Goal: Information Seeking & Learning: Learn about a topic

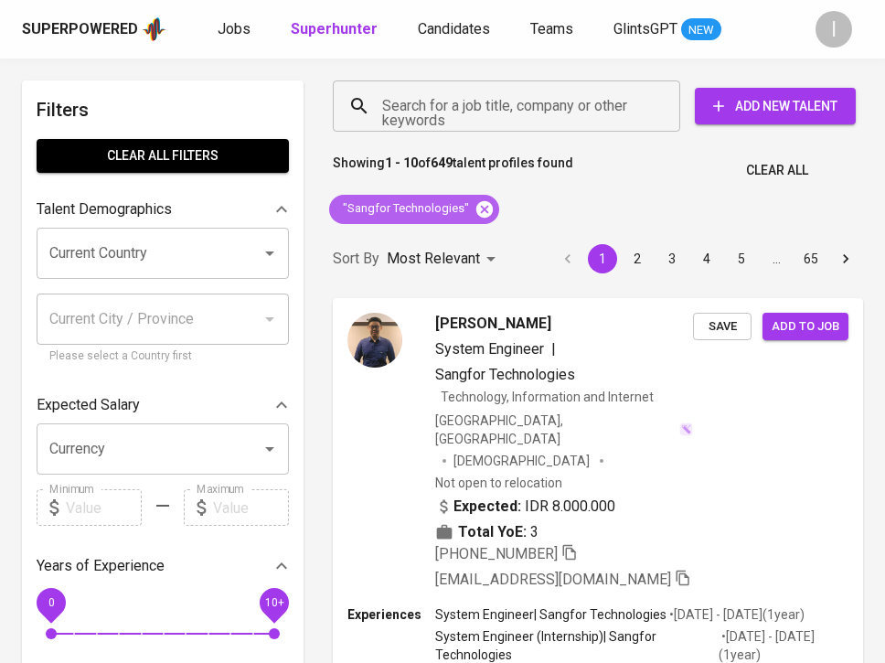
click at [479, 211] on icon at bounding box center [484, 208] width 16 height 16
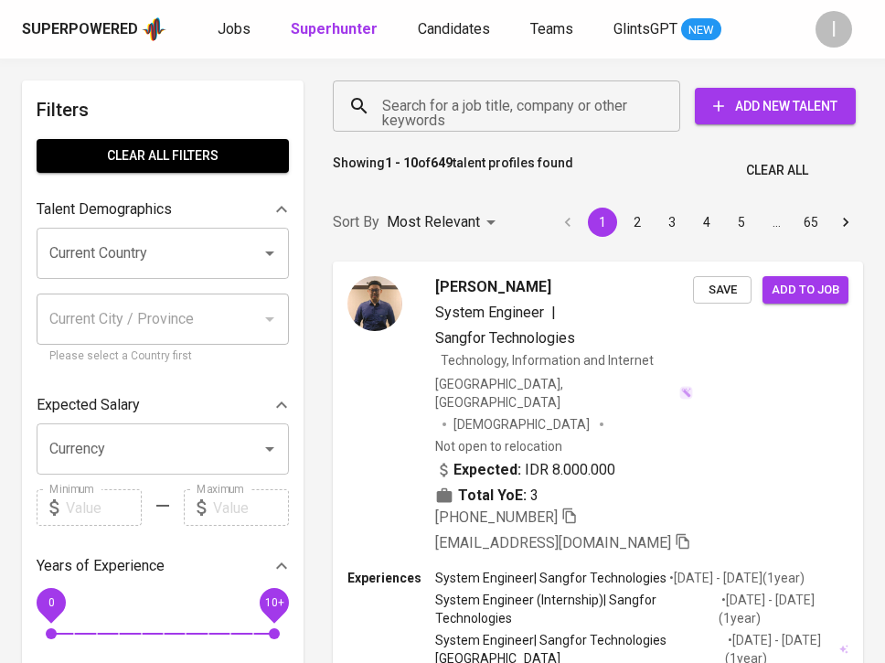
click at [543, 97] on input "Search for a job title, company or other keywords" at bounding box center [511, 106] width 267 height 35
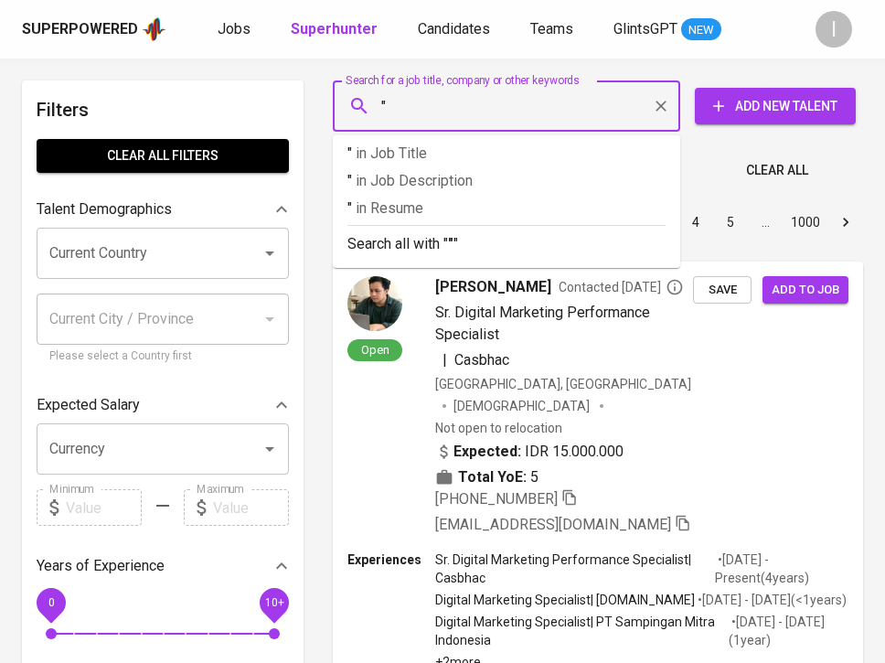
paste input "Pelsart Tambang Kencana"
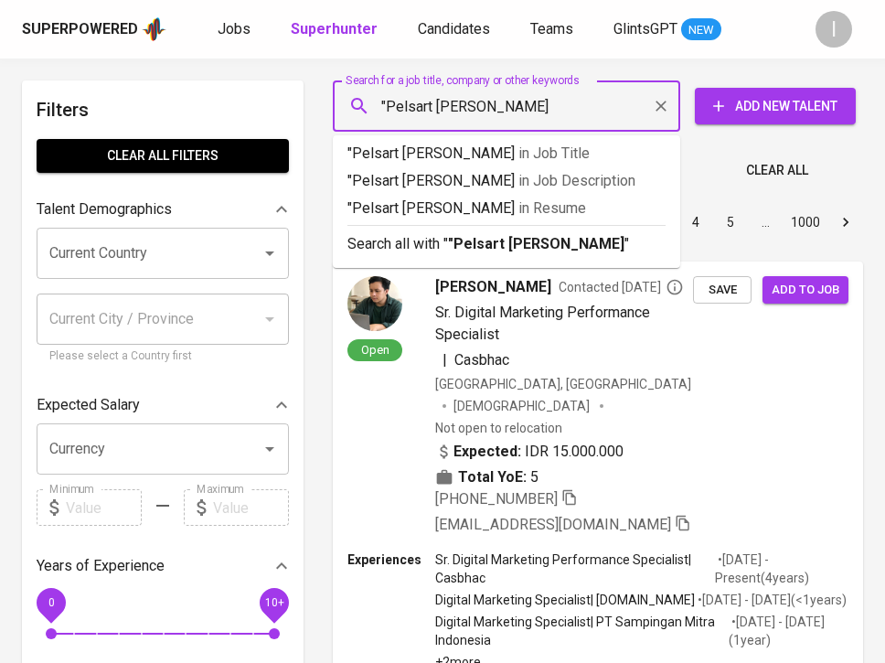
type input ""Pelsart Tambang Kencana""
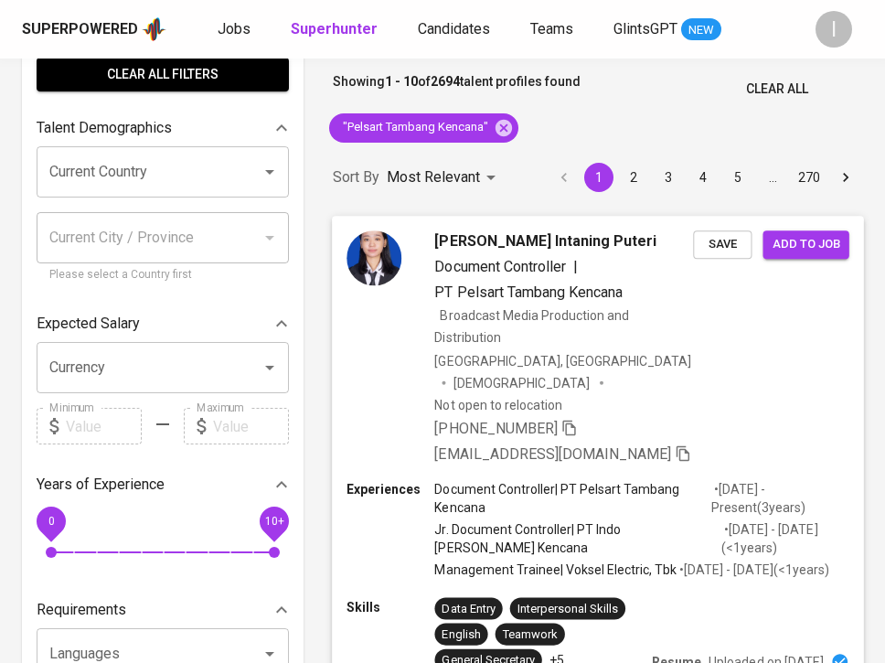
scroll to position [101, 0]
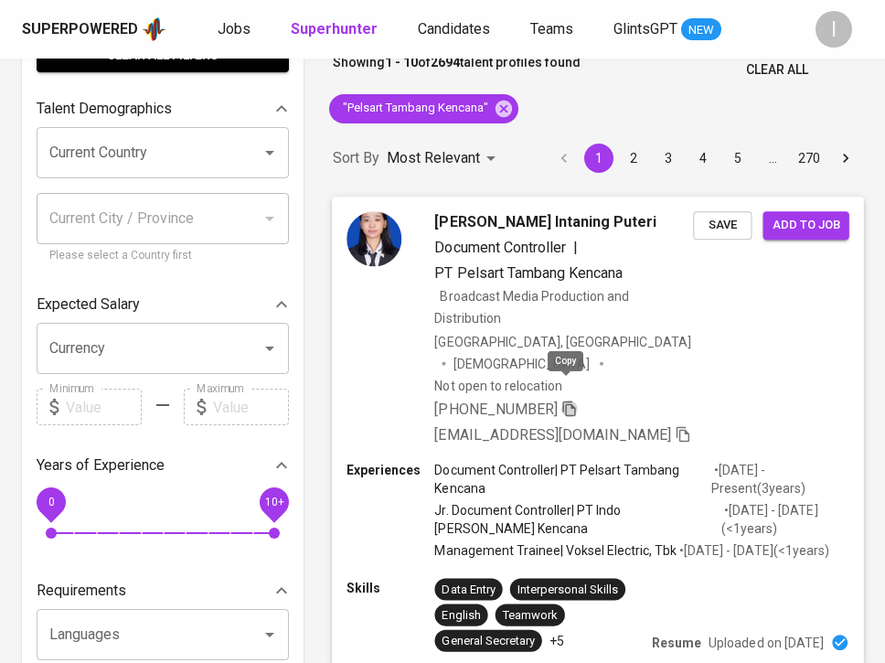
click at [562, 400] on icon "button" at bounding box center [568, 408] width 13 height 16
click at [505, 105] on icon at bounding box center [503, 108] width 16 height 16
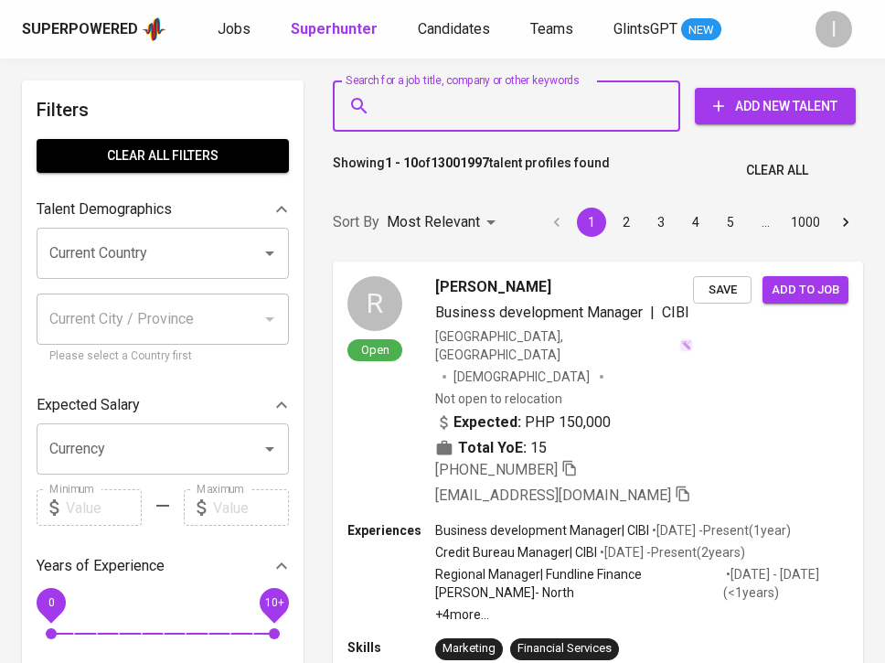
click at [519, 111] on input "Search for a job title, company or other keywords" at bounding box center [511, 106] width 267 height 35
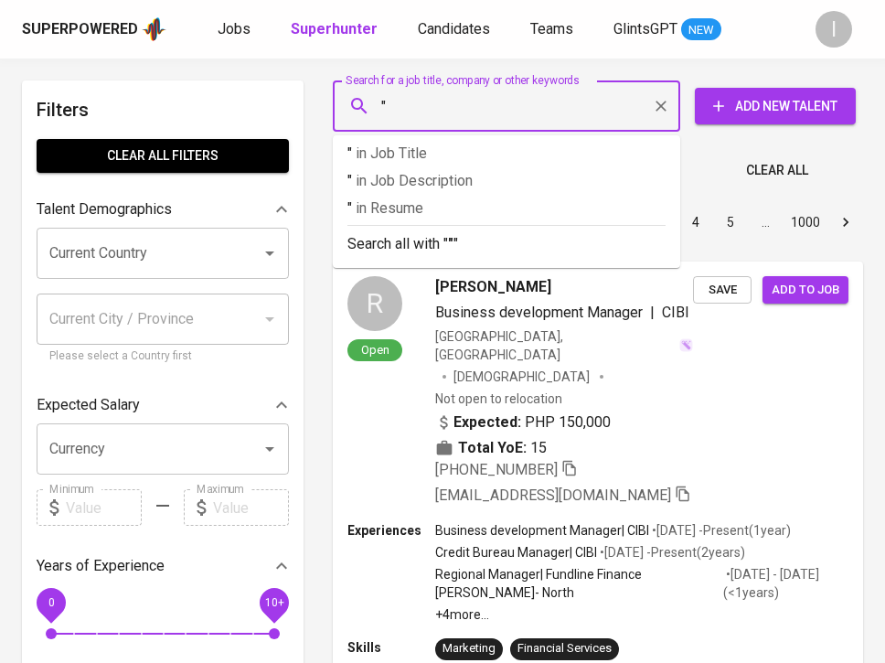
paste input "SwissCham [GEOGRAPHIC_DATA]"
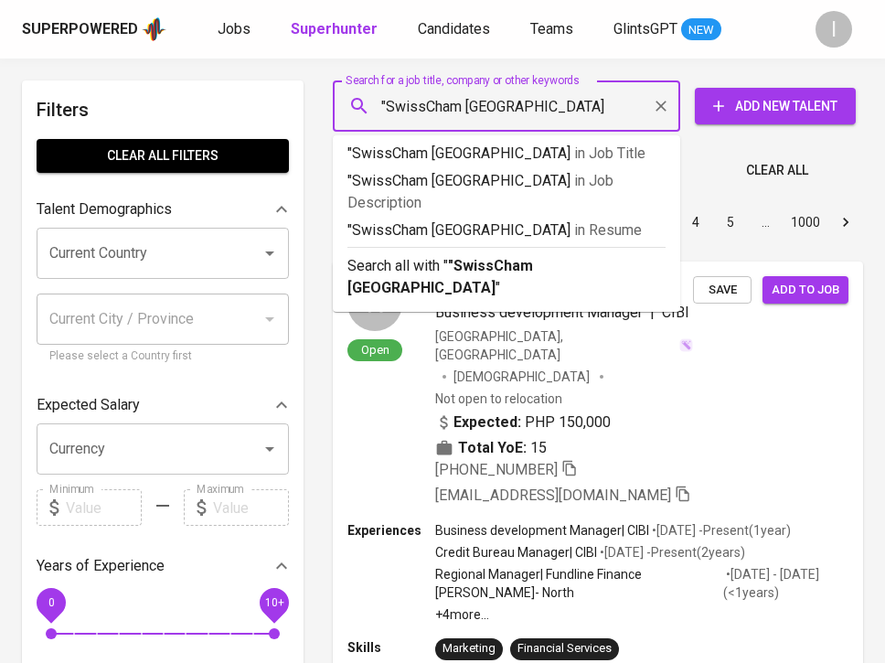
type input ""SwissCham [GEOGRAPHIC_DATA]""
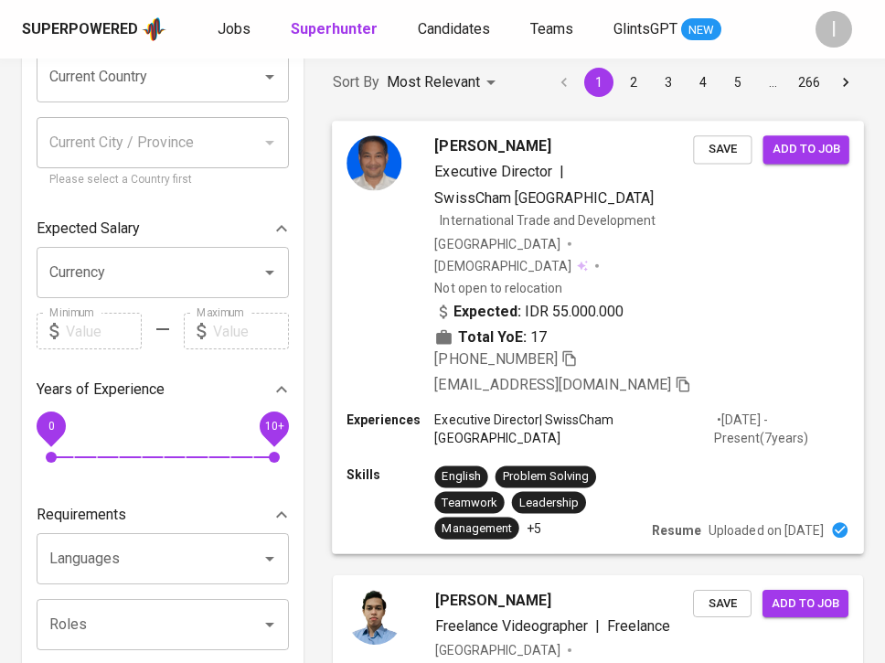
scroll to position [178, 0]
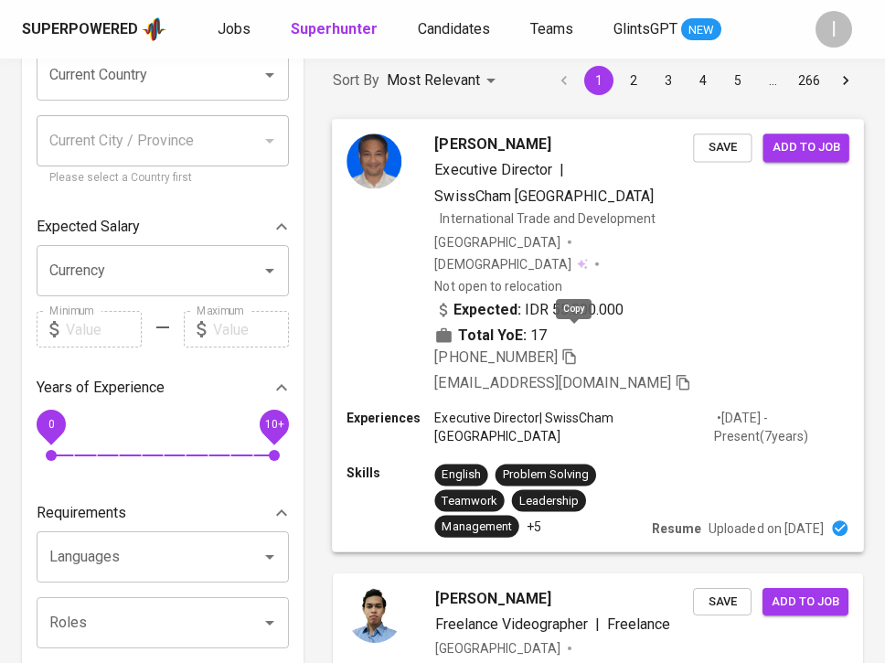
click at [577, 347] on icon "button" at bounding box center [569, 355] width 16 height 16
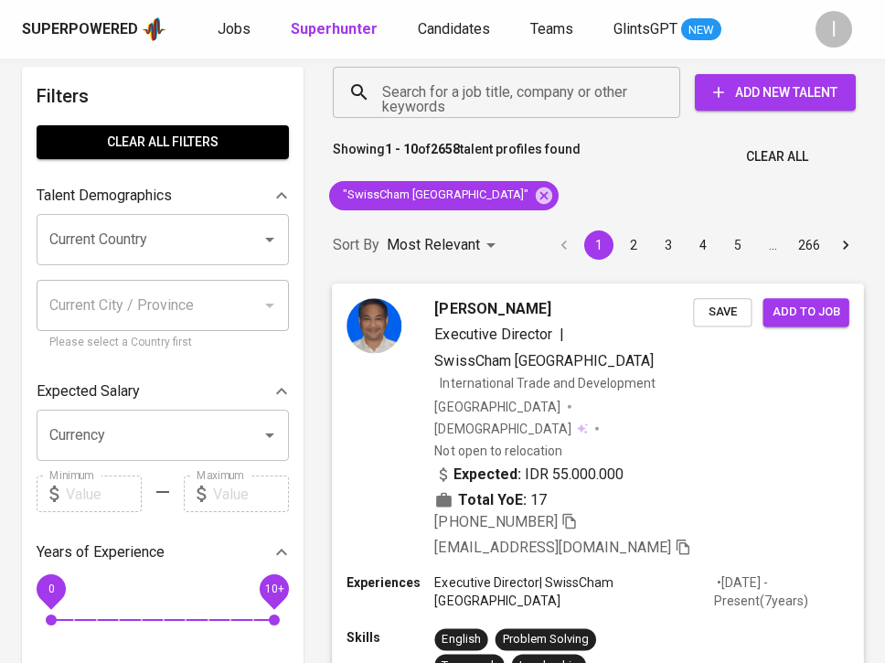
scroll to position [0, 0]
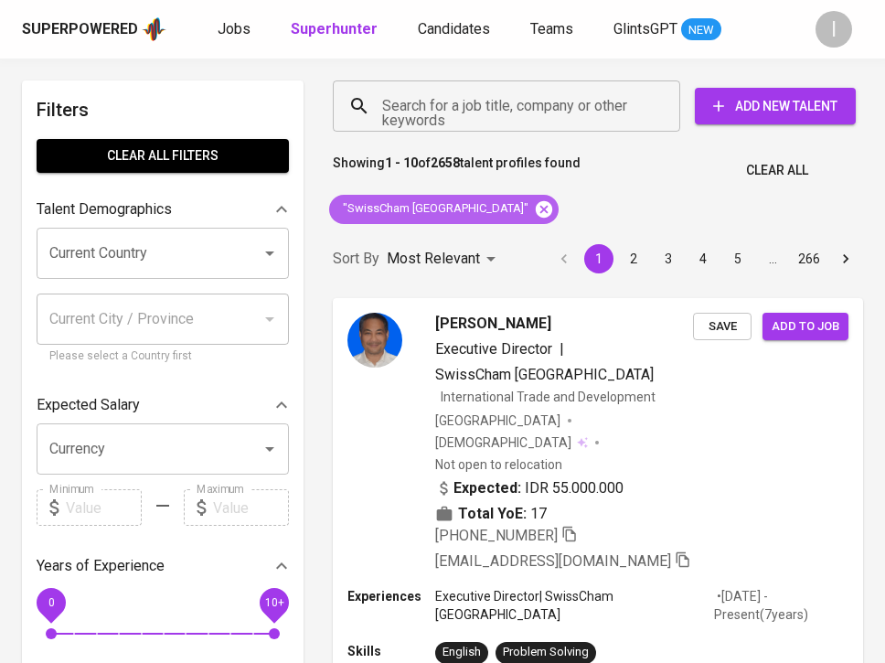
click at [534, 207] on icon at bounding box center [544, 209] width 20 height 20
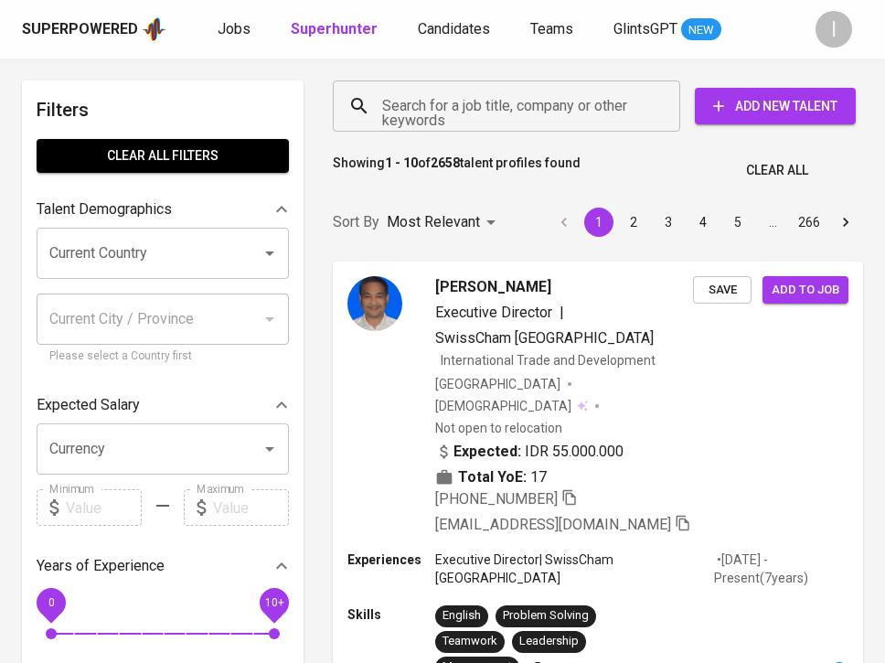
click at [514, 106] on input "Search for a job title, company or other keywords" at bounding box center [511, 106] width 267 height 35
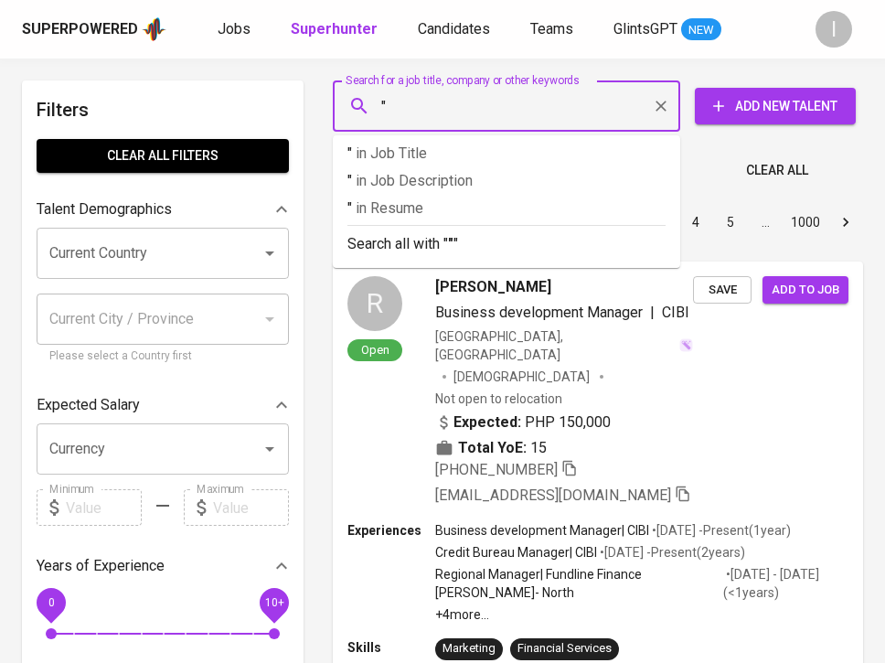
paste input "Mara Group"
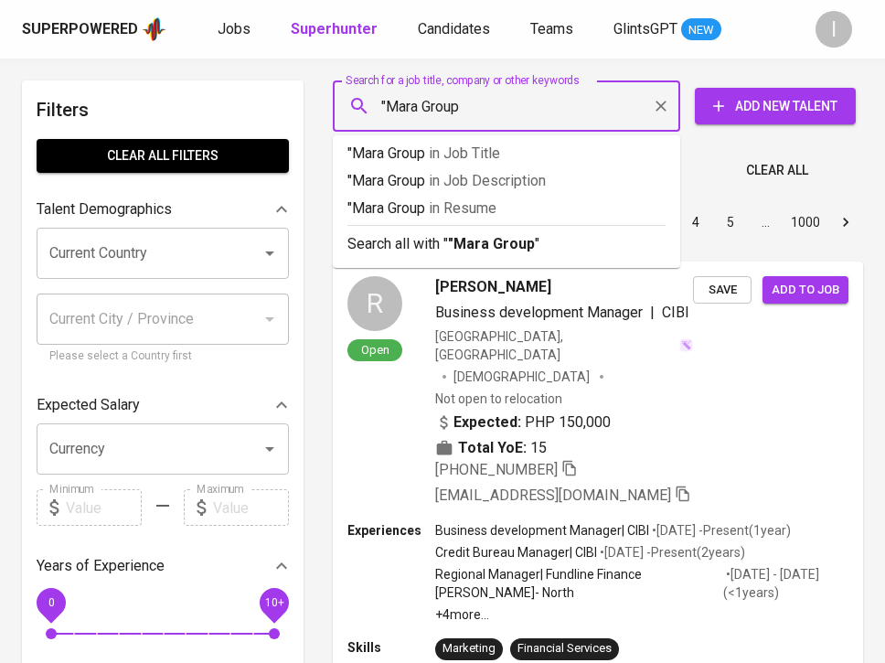
type input ""Mara Group""
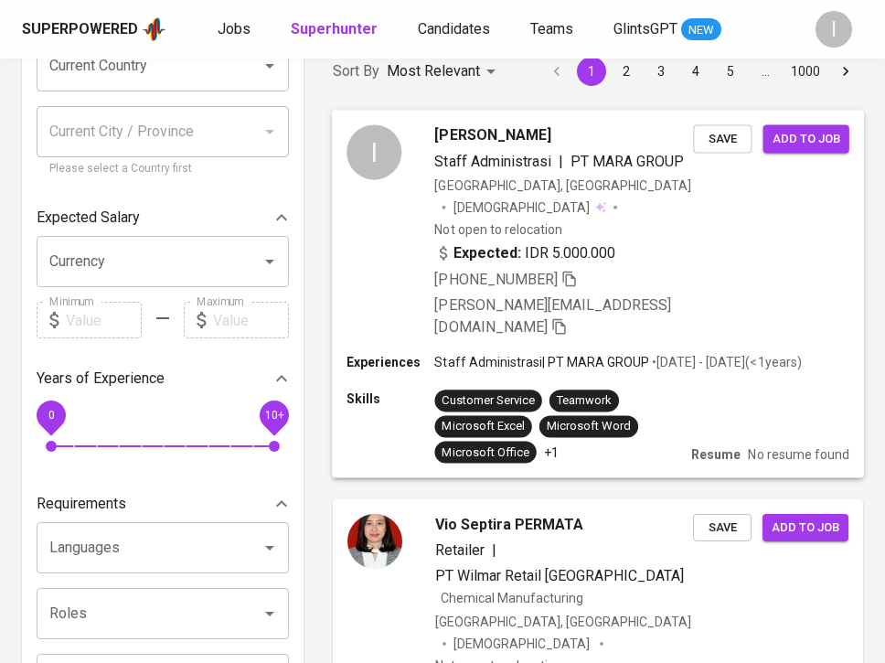
scroll to position [161, 0]
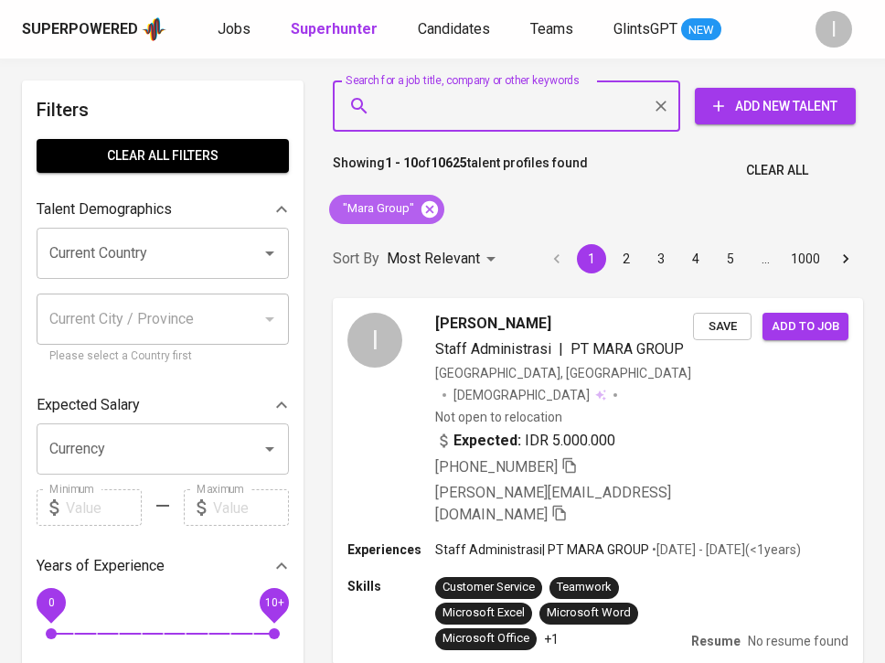
click at [431, 207] on icon at bounding box center [429, 208] width 16 height 16
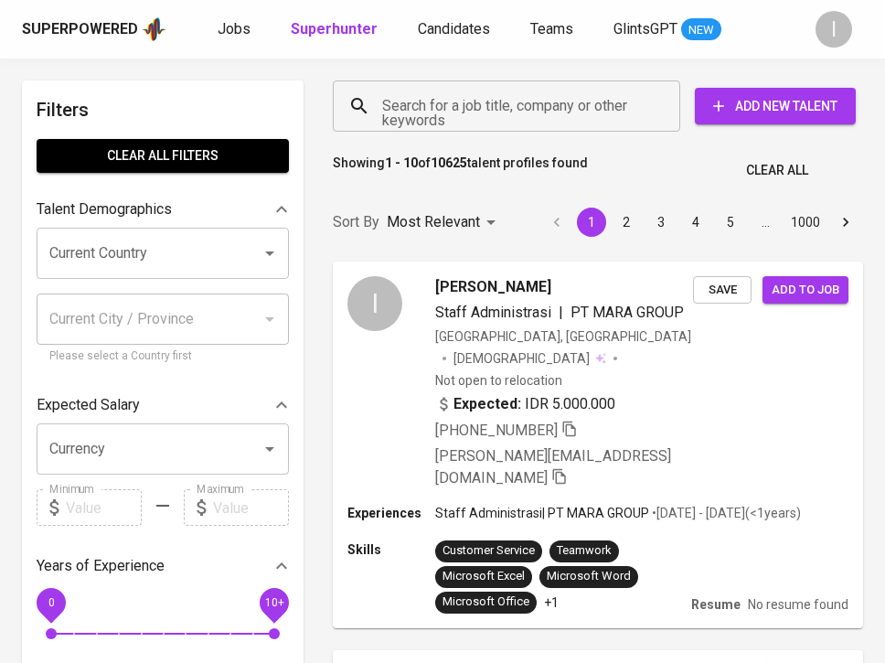
click at [508, 110] on input "Search for a job title, company or other keywords" at bounding box center [511, 106] width 267 height 35
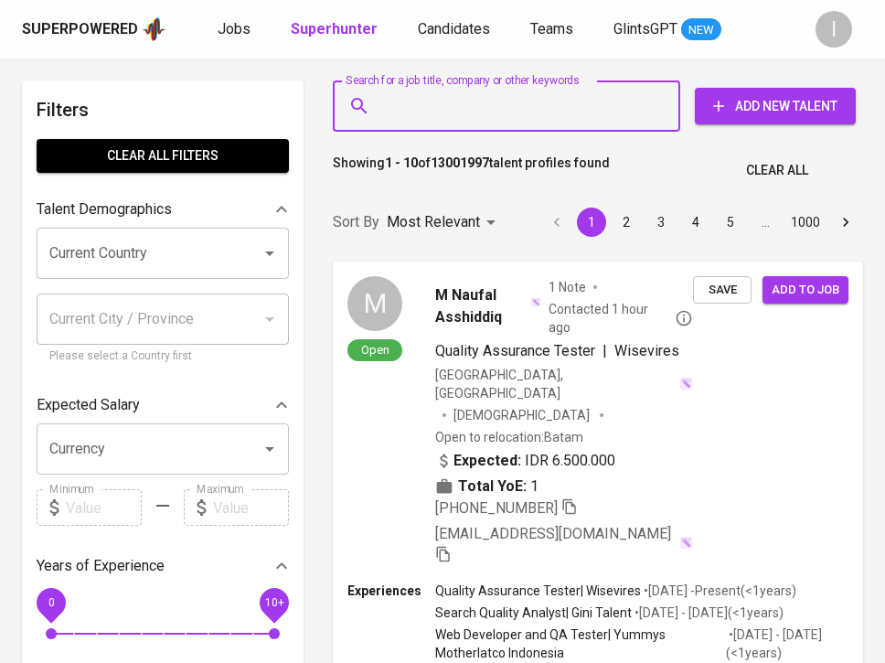
click at [508, 110] on input "Search for a job title, company or other keywords" at bounding box center [511, 106] width 267 height 35
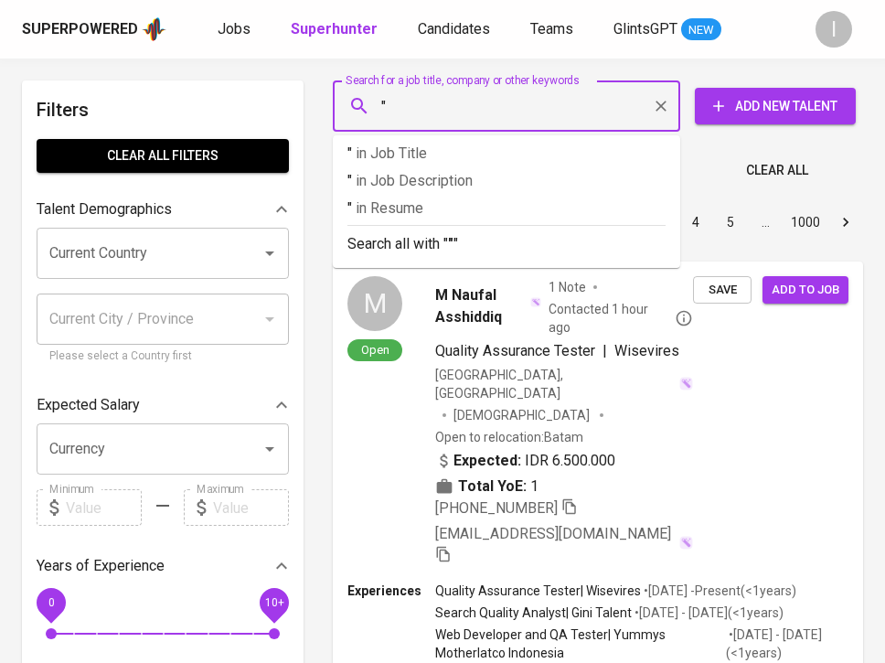
paste input "RUMA MARA"
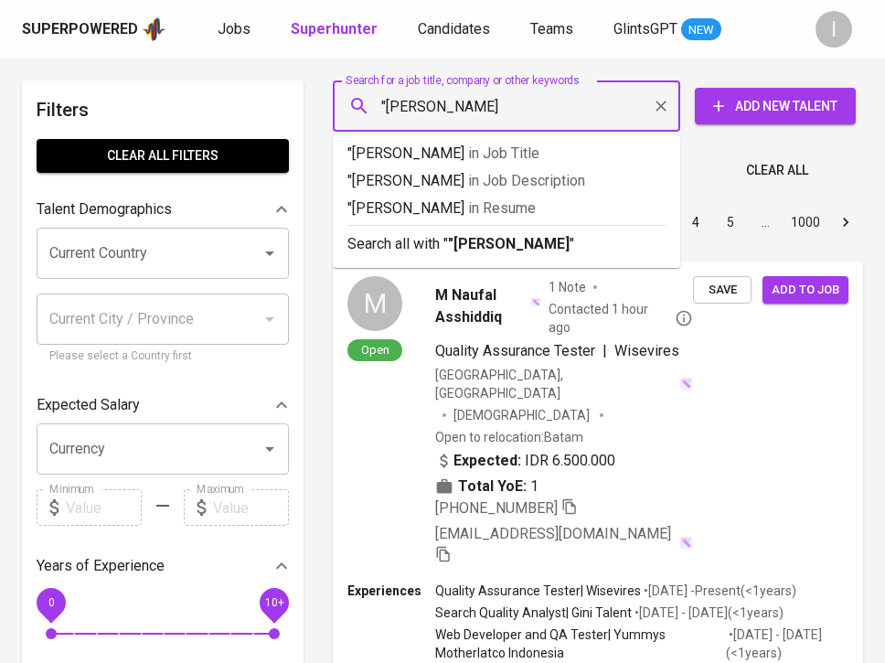
type input ""RUMA MARA""
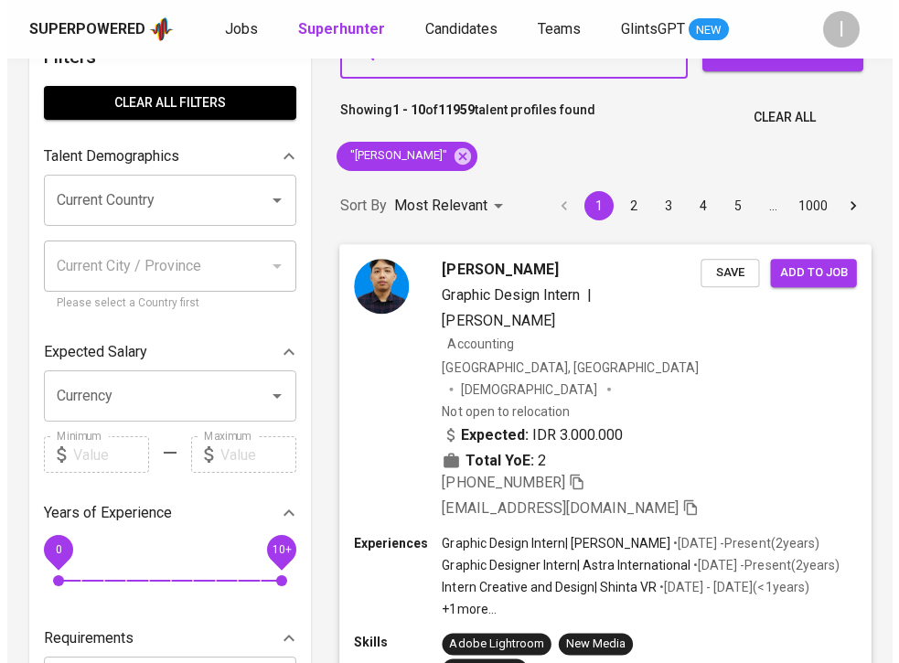
scroll to position [56, 0]
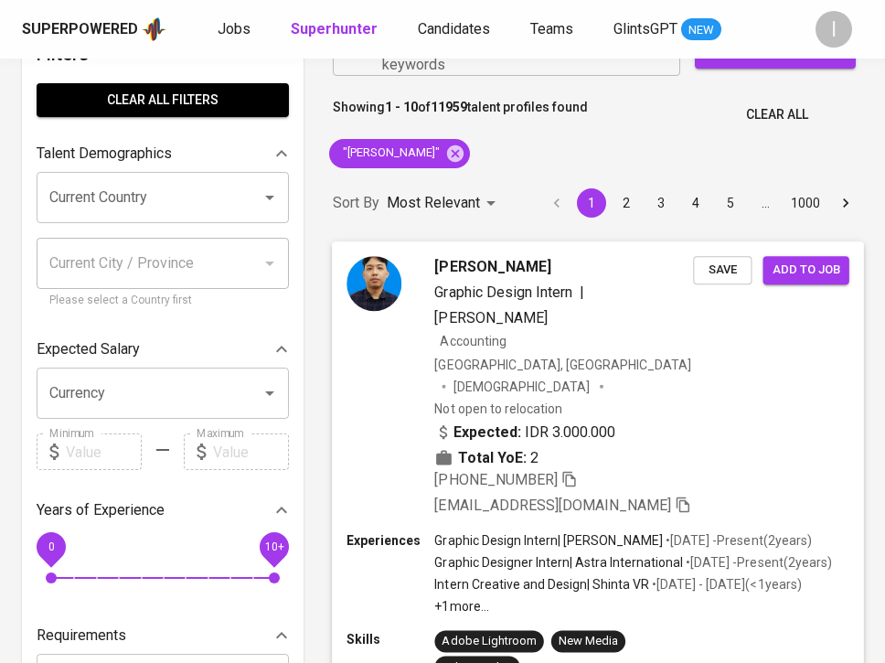
click at [786, 475] on div "Zefanya Kenny Graphic Design Intern | Ruma Mara Accounting Indonesia, Jakarta S…" at bounding box center [598, 386] width 532 height 290
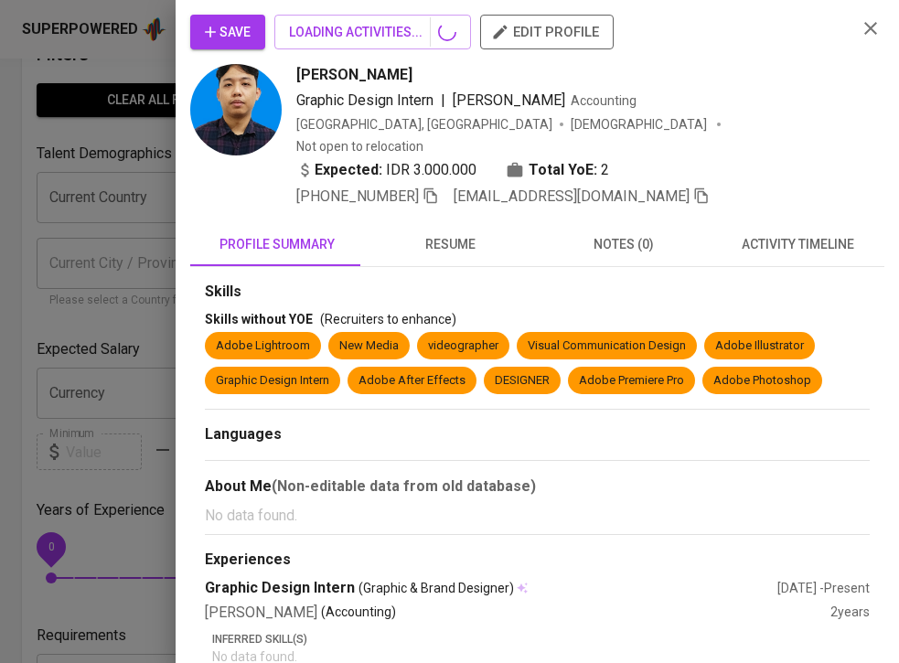
click at [669, 475] on div "About Me (Non-editable data from old database)" at bounding box center [537, 486] width 665 height 22
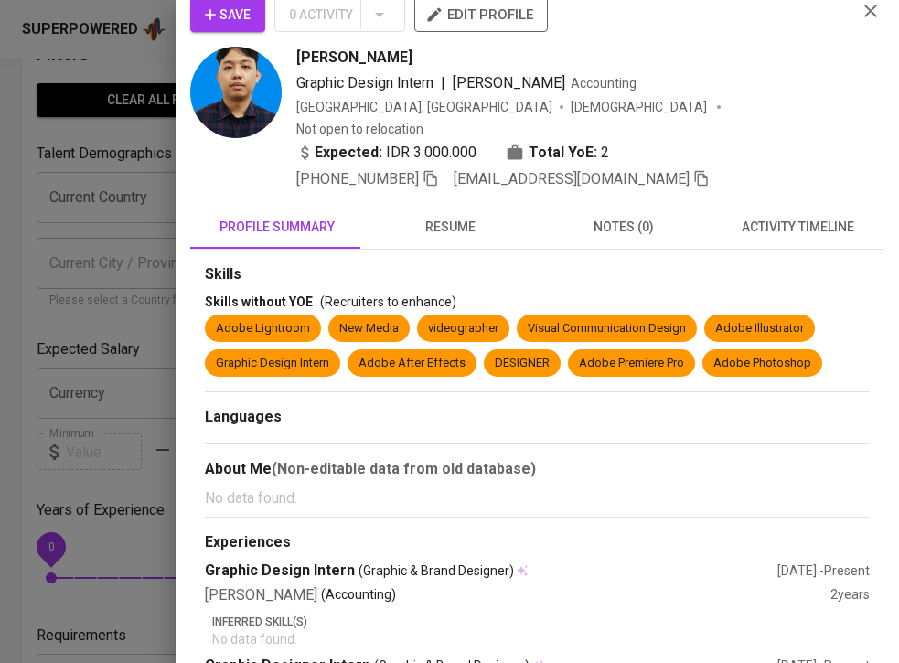
scroll to position [14, 0]
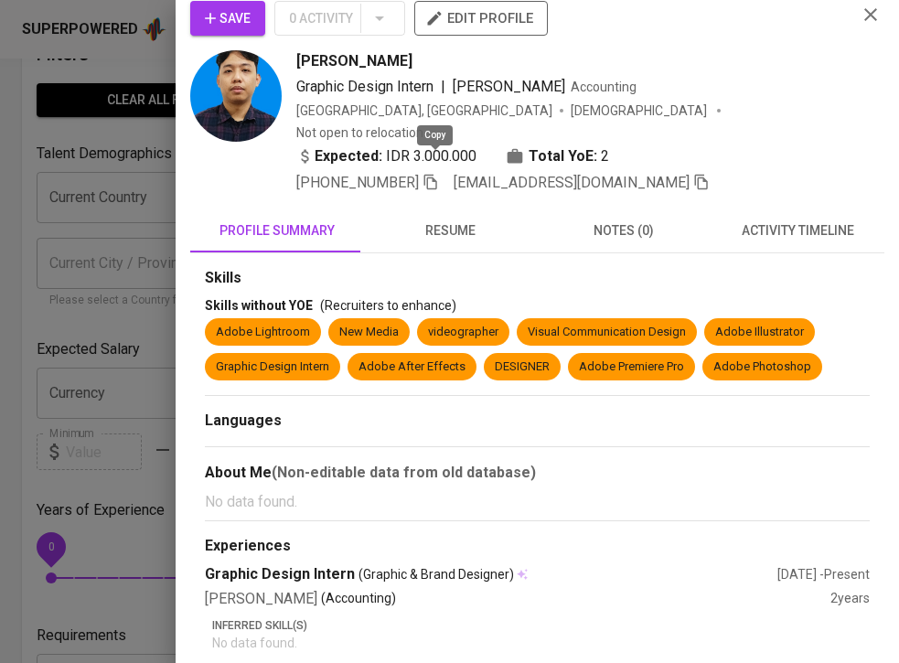
click at [432, 174] on icon "button" at bounding box center [430, 182] width 16 height 16
